Goal: Transaction & Acquisition: Purchase product/service

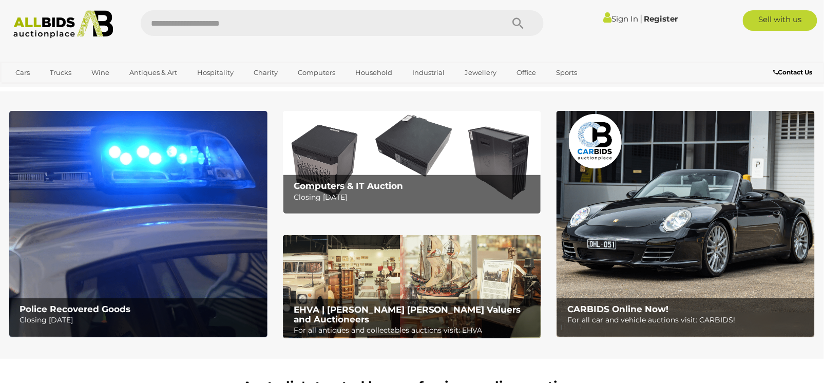
click at [161, 210] on img at bounding box center [138, 224] width 258 height 227
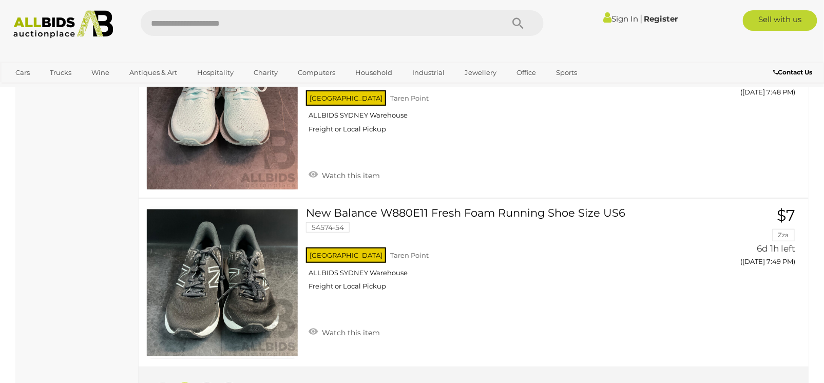
scroll to position [8474, 0]
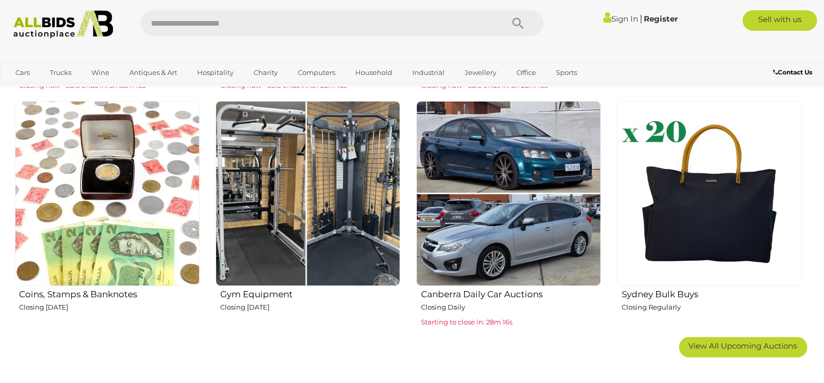
scroll to position [750, 0]
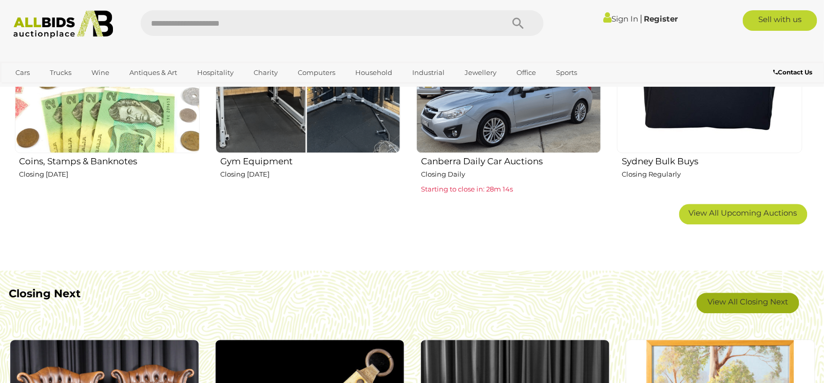
click at [726, 305] on link "View All Closing Next" at bounding box center [748, 303] width 103 height 21
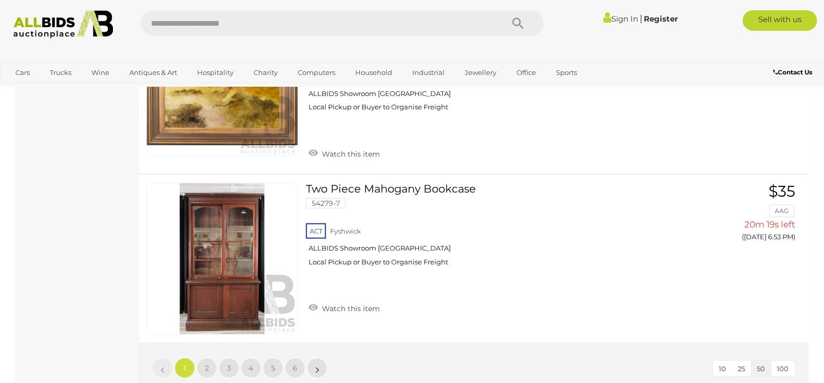
scroll to position [8467, 0]
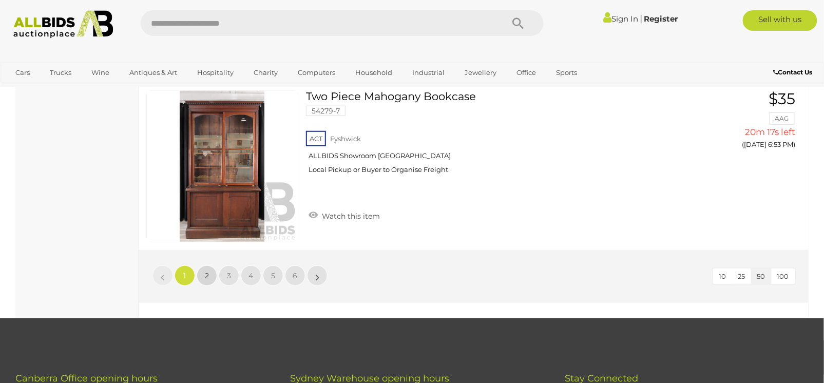
click at [206, 271] on span "2" at bounding box center [207, 275] width 4 height 9
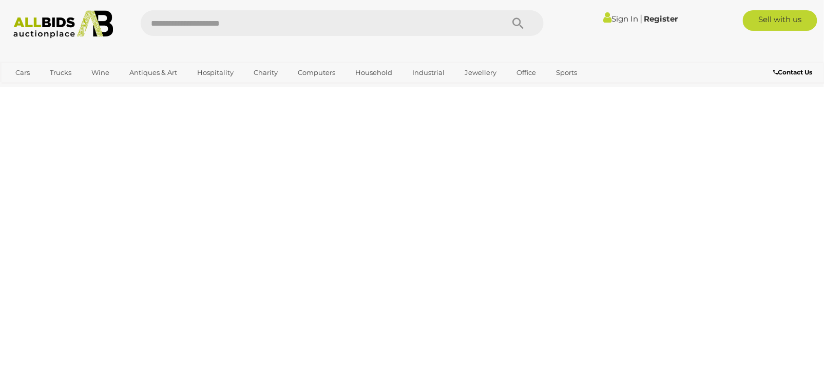
scroll to position [52, 0]
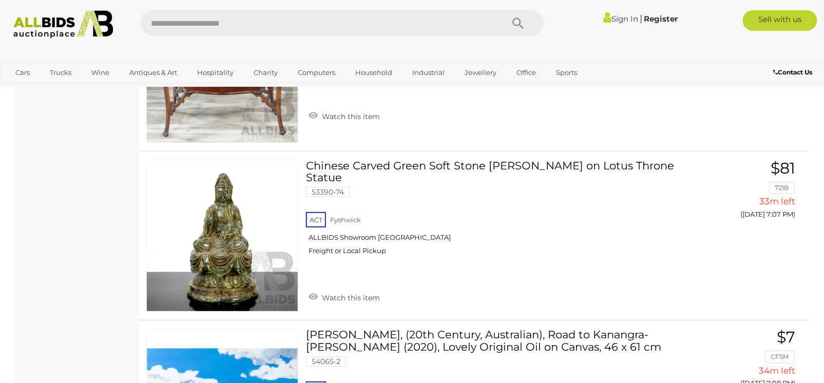
scroll to position [8363, 0]
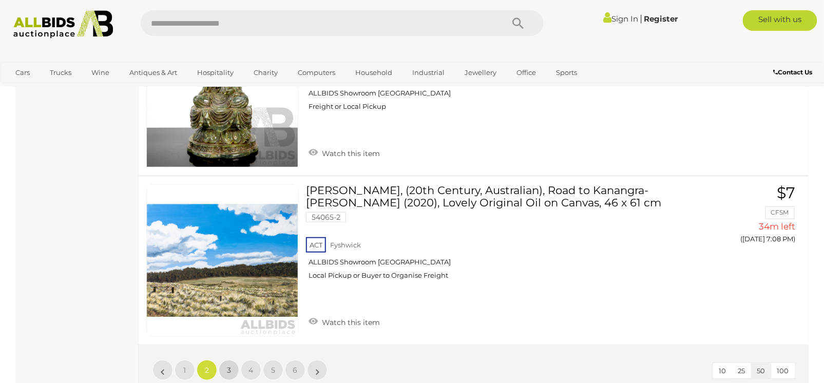
click at [231, 360] on link "3" at bounding box center [229, 370] width 21 height 21
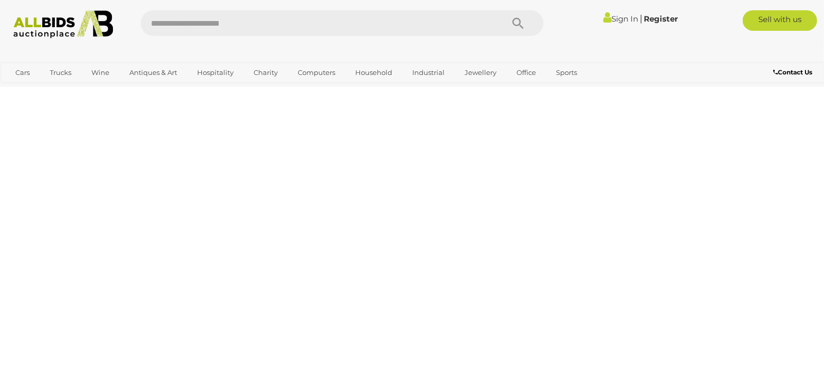
scroll to position [52, 0]
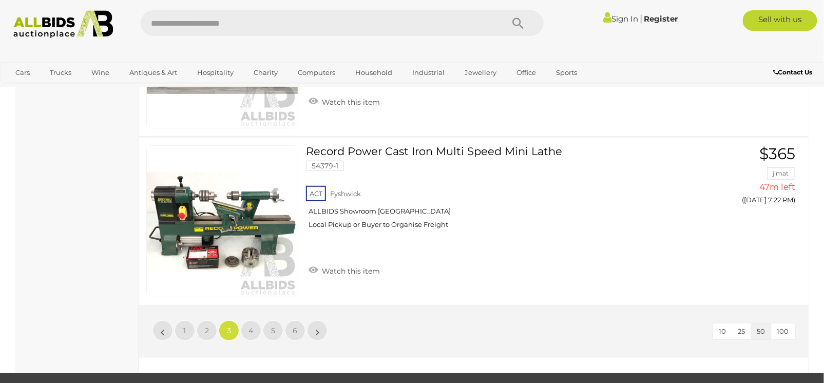
scroll to position [8415, 0]
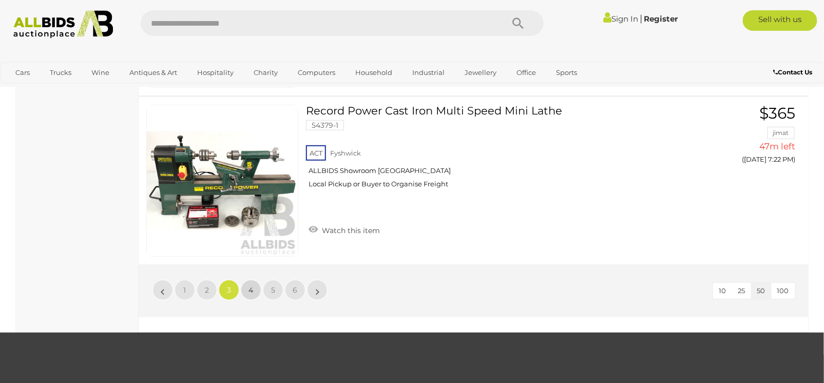
click at [249, 286] on span "4" at bounding box center [251, 290] width 5 height 9
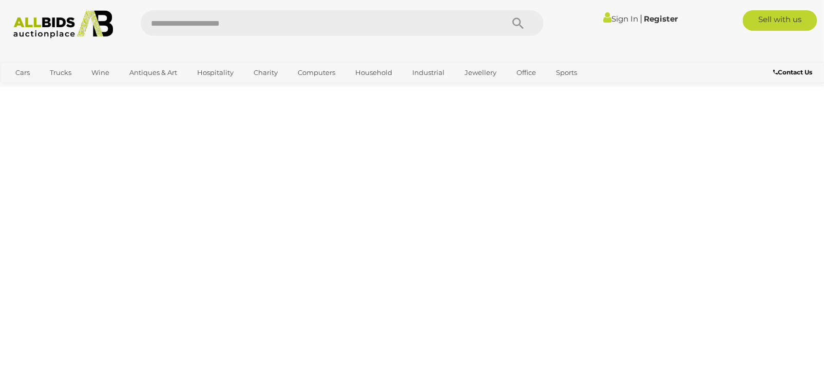
scroll to position [52, 0]
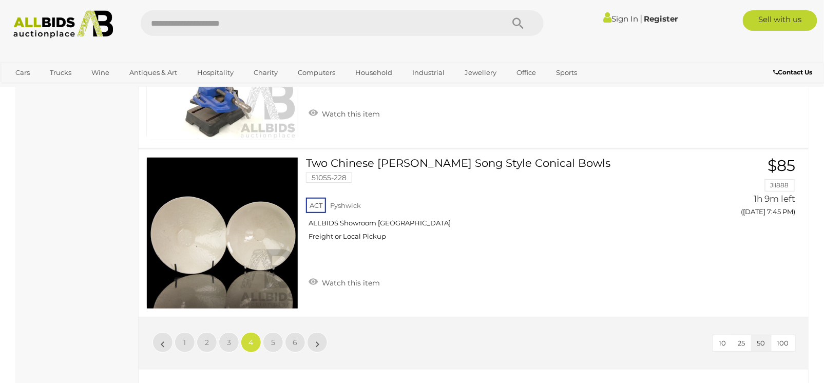
scroll to position [8391, 0]
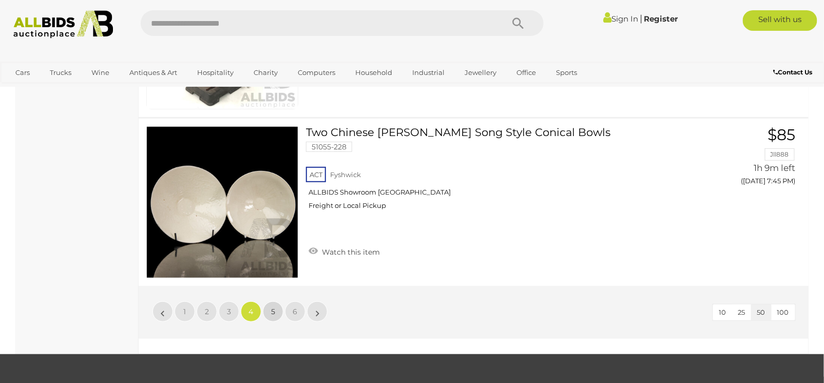
click at [278, 302] on link "5" at bounding box center [273, 312] width 21 height 21
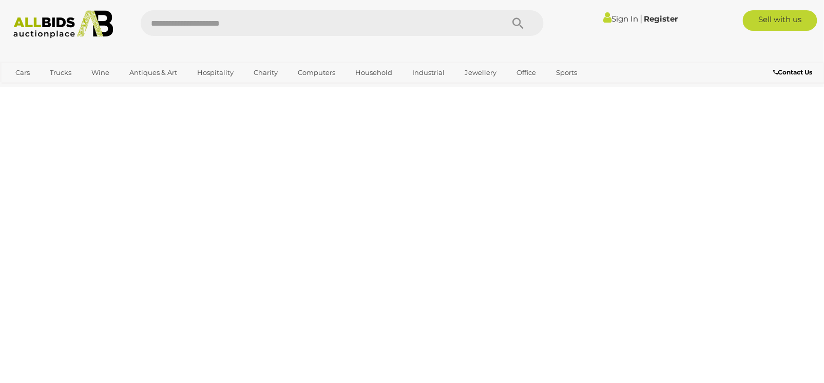
scroll to position [52, 0]
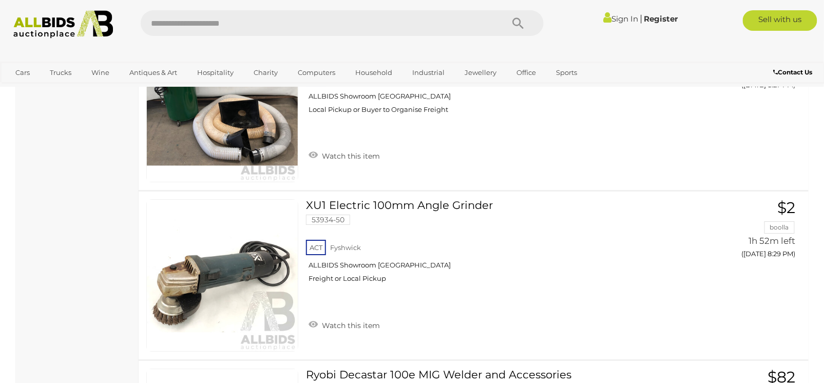
scroll to position [3926, 0]
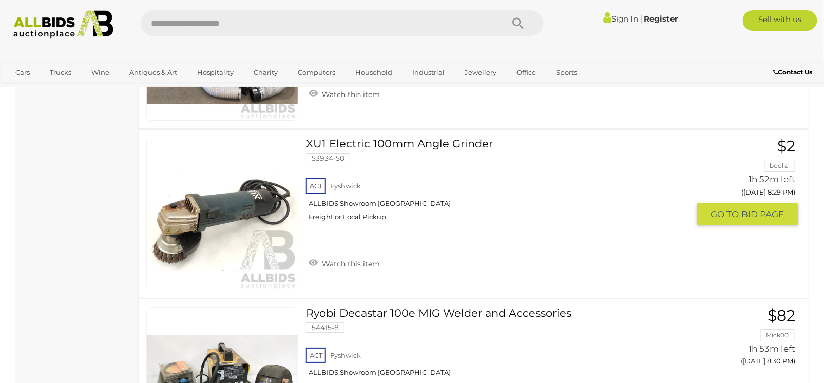
click at [249, 194] on link at bounding box center [222, 214] width 152 height 152
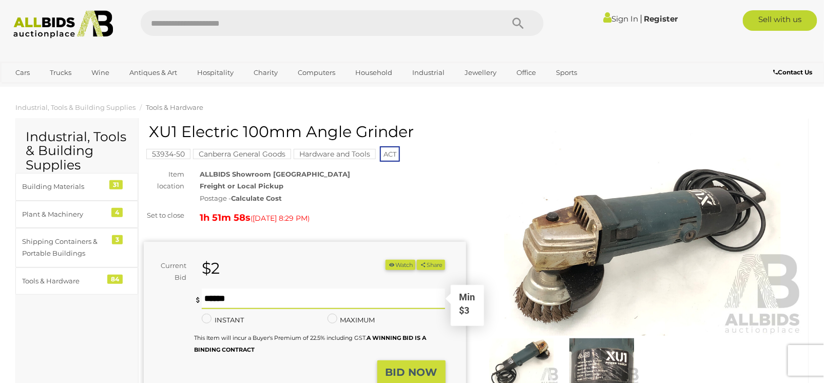
click at [261, 296] on input "text" at bounding box center [324, 299] width 244 height 21
type input "*"
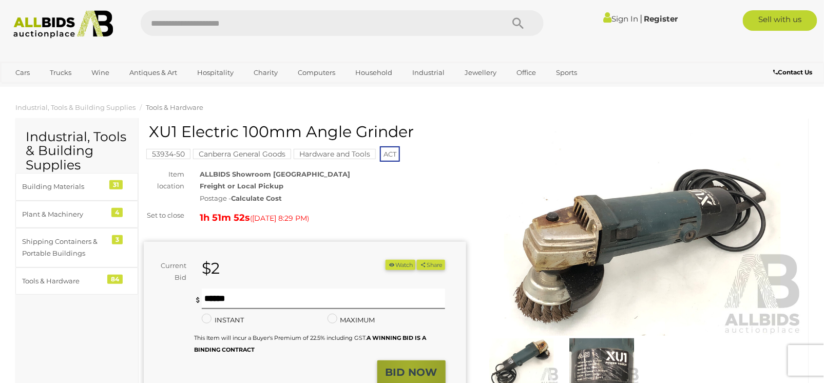
click at [411, 366] on strong "BID NOW" at bounding box center [412, 372] width 52 height 12
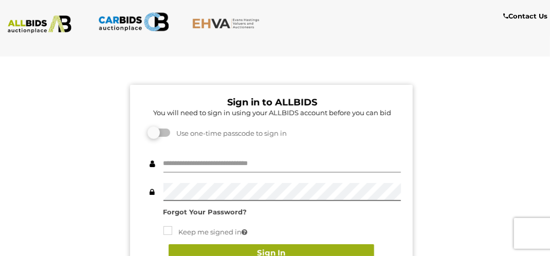
type input "**********"
click at [284, 249] on button "Sign In" at bounding box center [270, 253] width 205 height 18
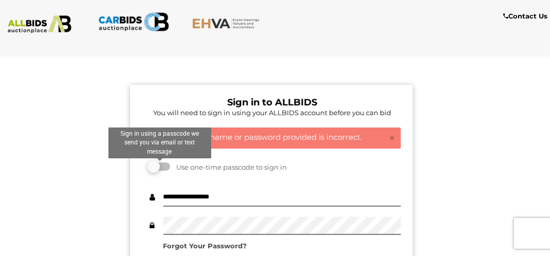
click at [151, 167] on label at bounding box center [159, 166] width 21 height 8
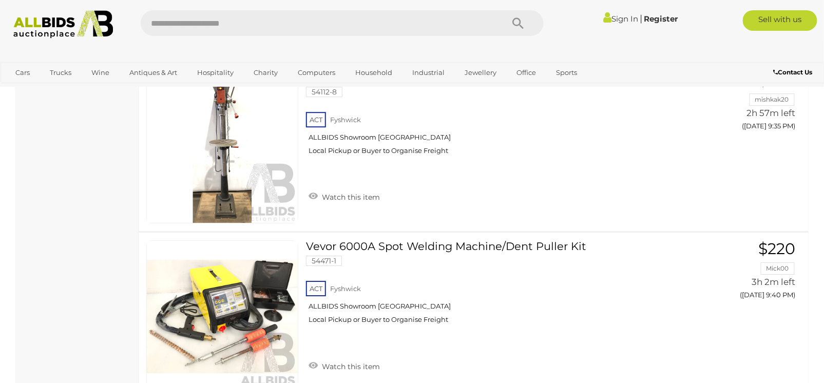
scroll to position [7934, 0]
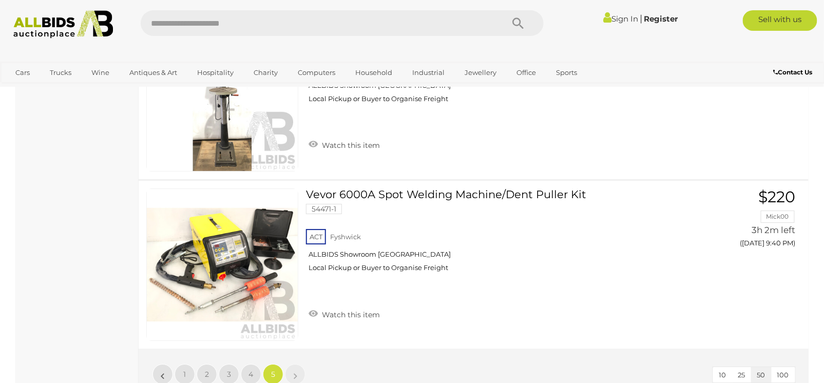
scroll to position [52, 0]
